Goal: Find specific page/section: Find specific page/section

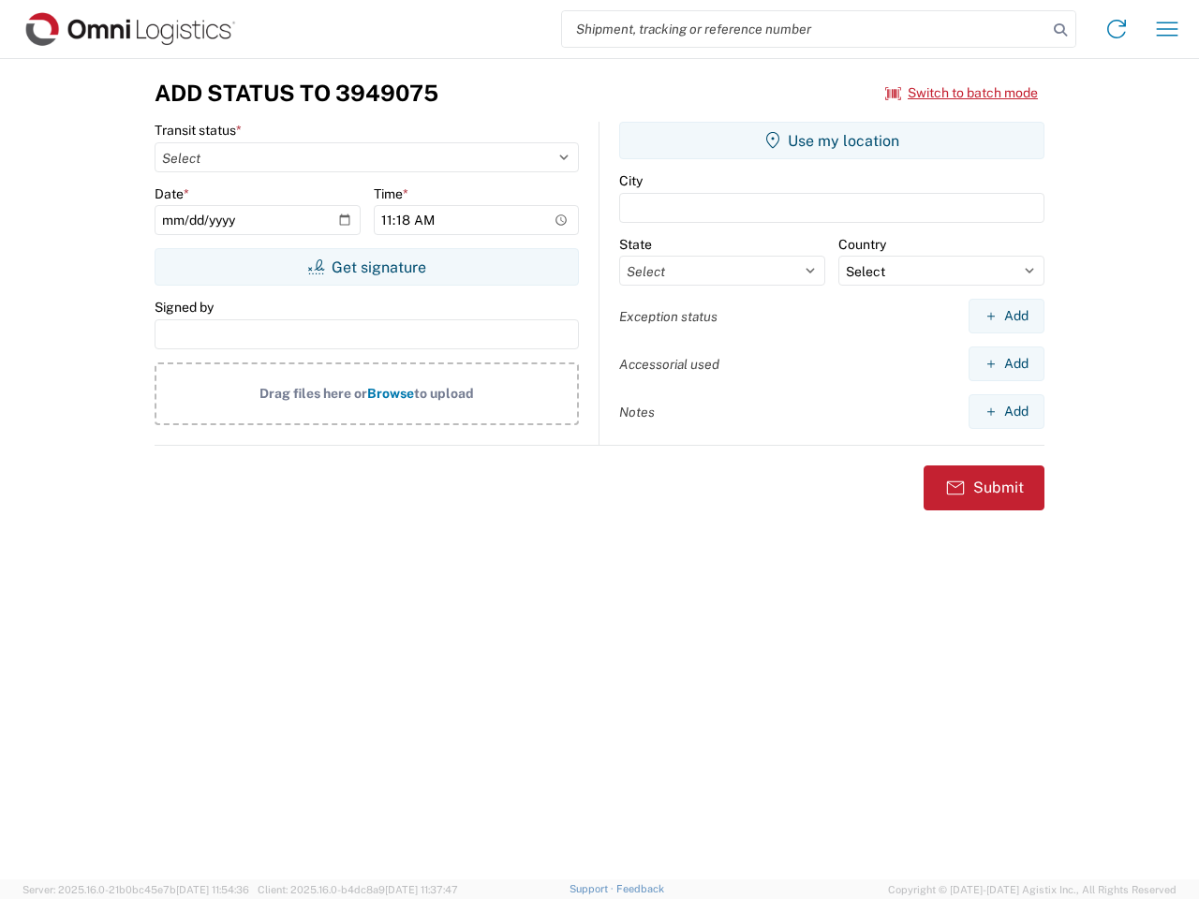
click at [804, 29] on input "search" at bounding box center [804, 29] width 485 height 36
click at [1060, 30] on icon at bounding box center [1060, 30] width 26 height 26
click at [1116, 29] on icon at bounding box center [1116, 29] width 30 height 30
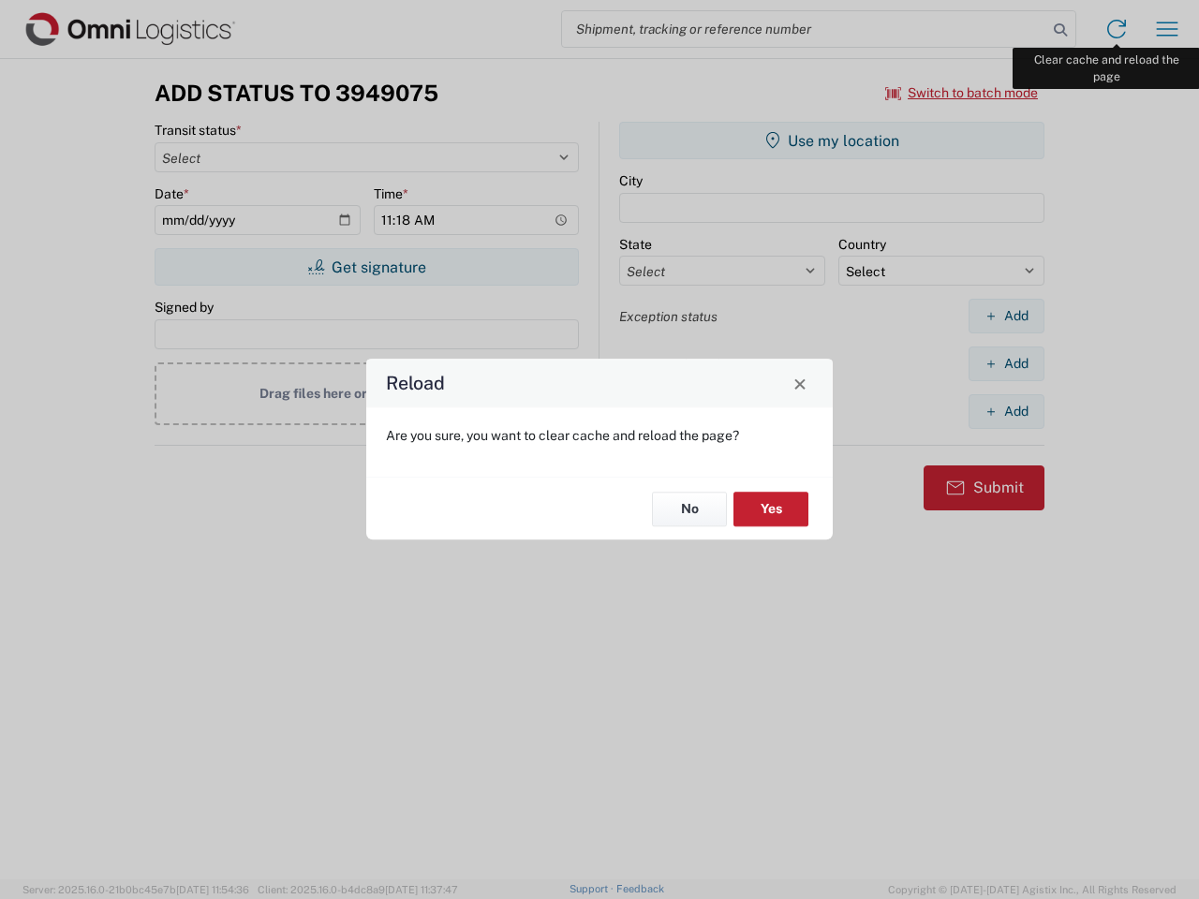
click at [1167, 29] on div "Reload Are you sure, you want to clear cache and reload the page? No Yes" at bounding box center [599, 449] width 1199 height 899
click at [962, 93] on div "Reload Are you sure, you want to clear cache and reload the page? No Yes" at bounding box center [599, 449] width 1199 height 899
click at [366, 267] on div "Reload Are you sure, you want to clear cache and reload the page? No Yes" at bounding box center [599, 449] width 1199 height 899
click at [831, 140] on div "Reload Are you sure, you want to clear cache and reload the page? No Yes" at bounding box center [599, 449] width 1199 height 899
click at [1006, 316] on div "Reload Are you sure, you want to clear cache and reload the page? No Yes" at bounding box center [599, 449] width 1199 height 899
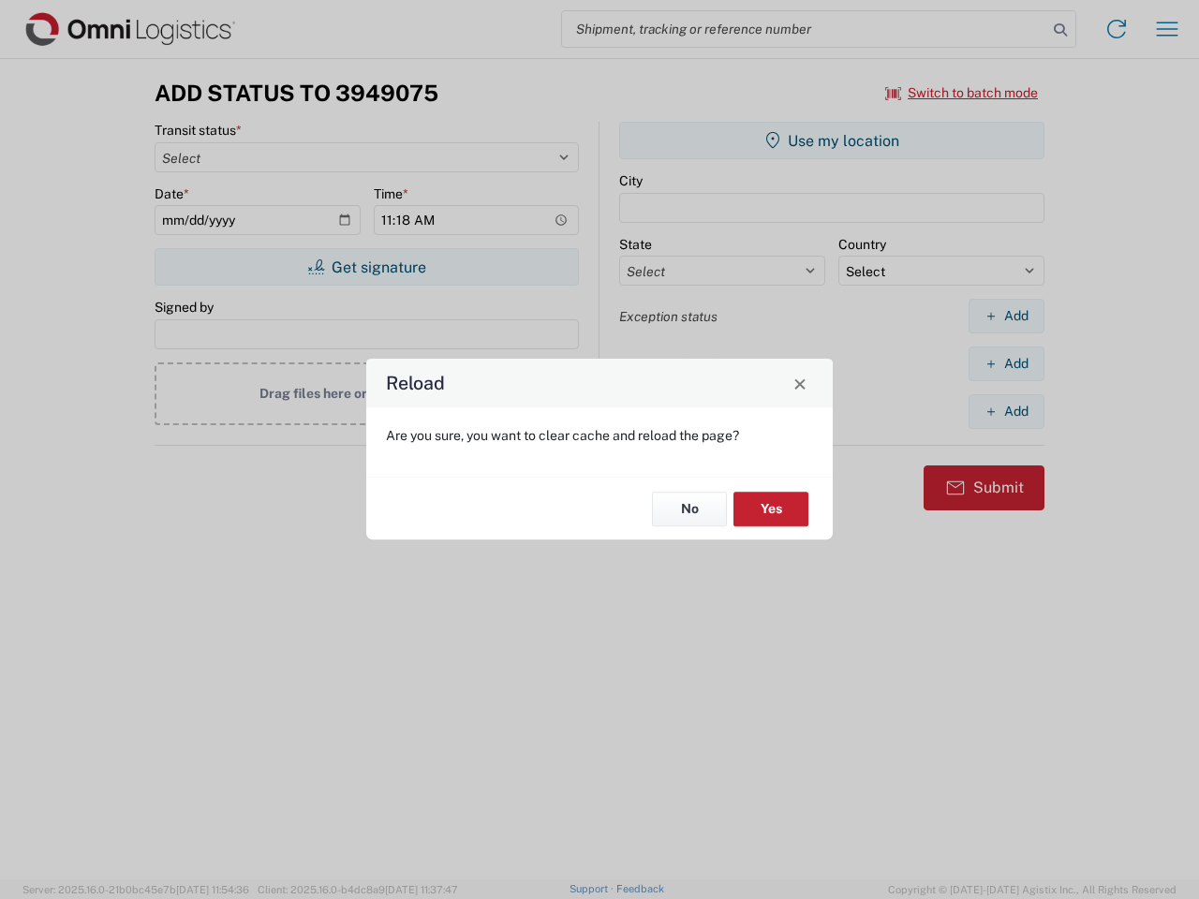
click at [1006, 363] on div "Reload Are you sure, you want to clear cache and reload the page? No Yes" at bounding box center [599, 449] width 1199 height 899
click at [1006, 411] on div "Reload Are you sure, you want to clear cache and reload the page? No Yes" at bounding box center [599, 449] width 1199 height 899
